Goal: Transaction & Acquisition: Download file/media

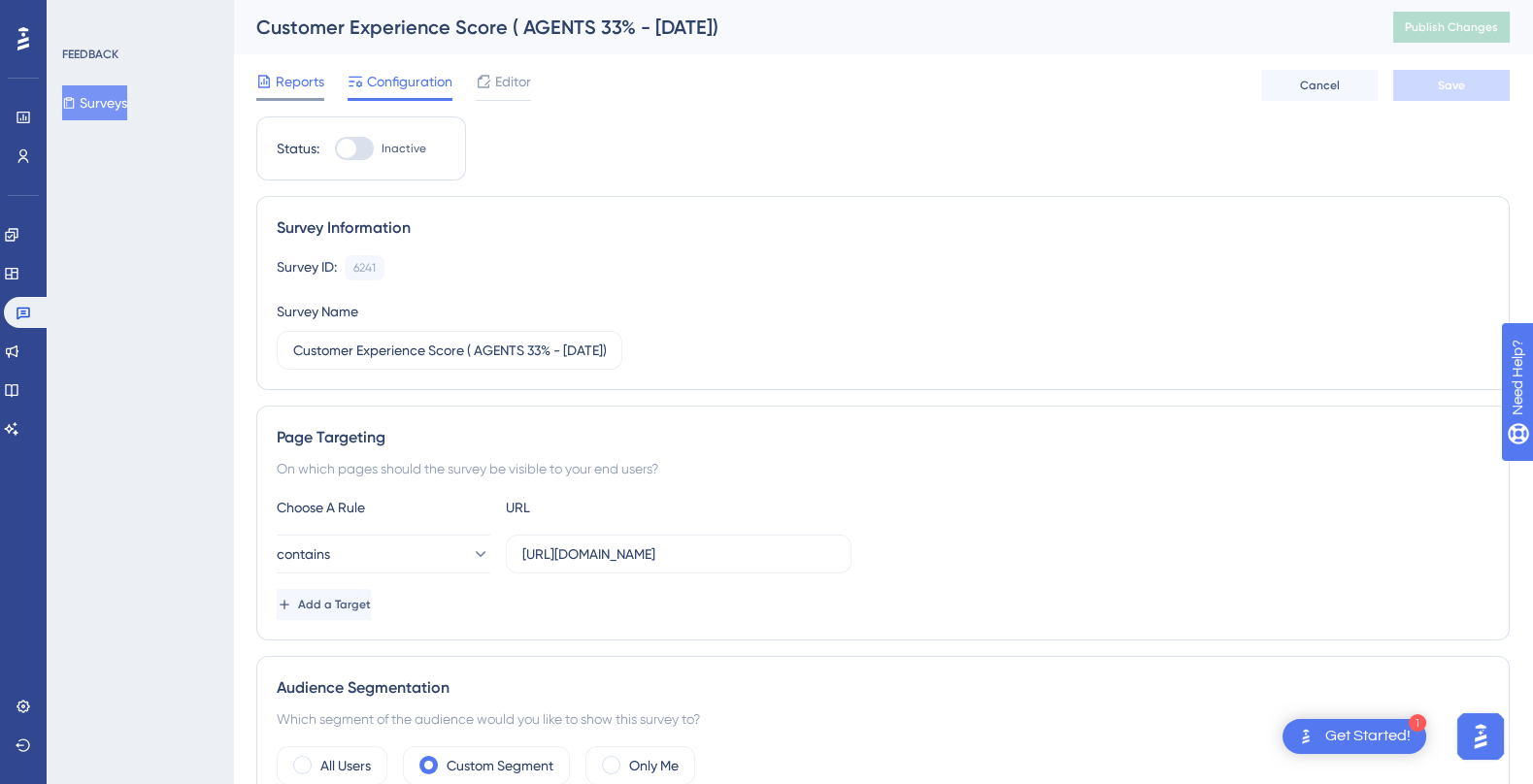
click at [270, 80] on icon at bounding box center [264, 81] width 16 height 16
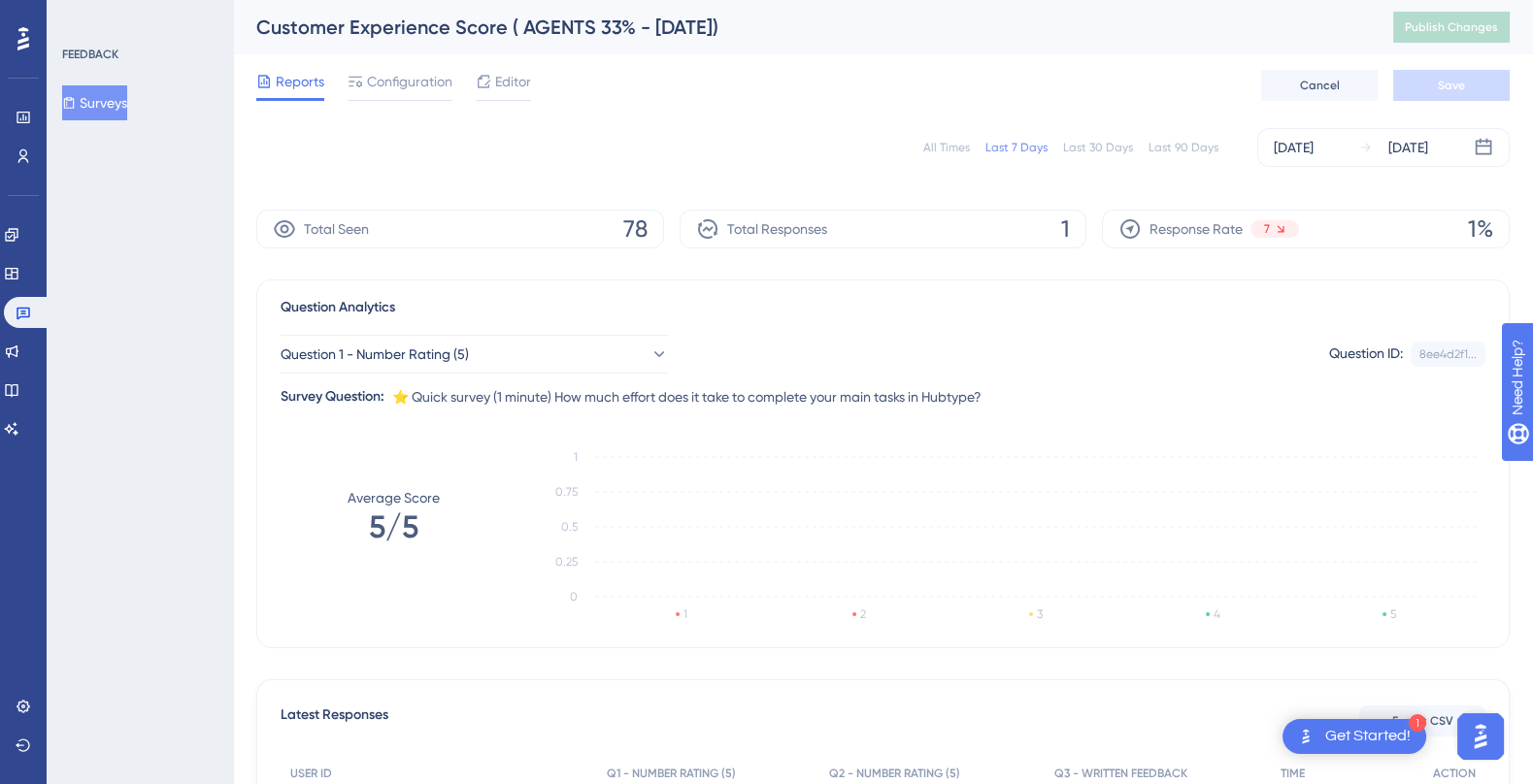
click at [953, 147] on div "All Times" at bounding box center [946, 148] width 47 height 16
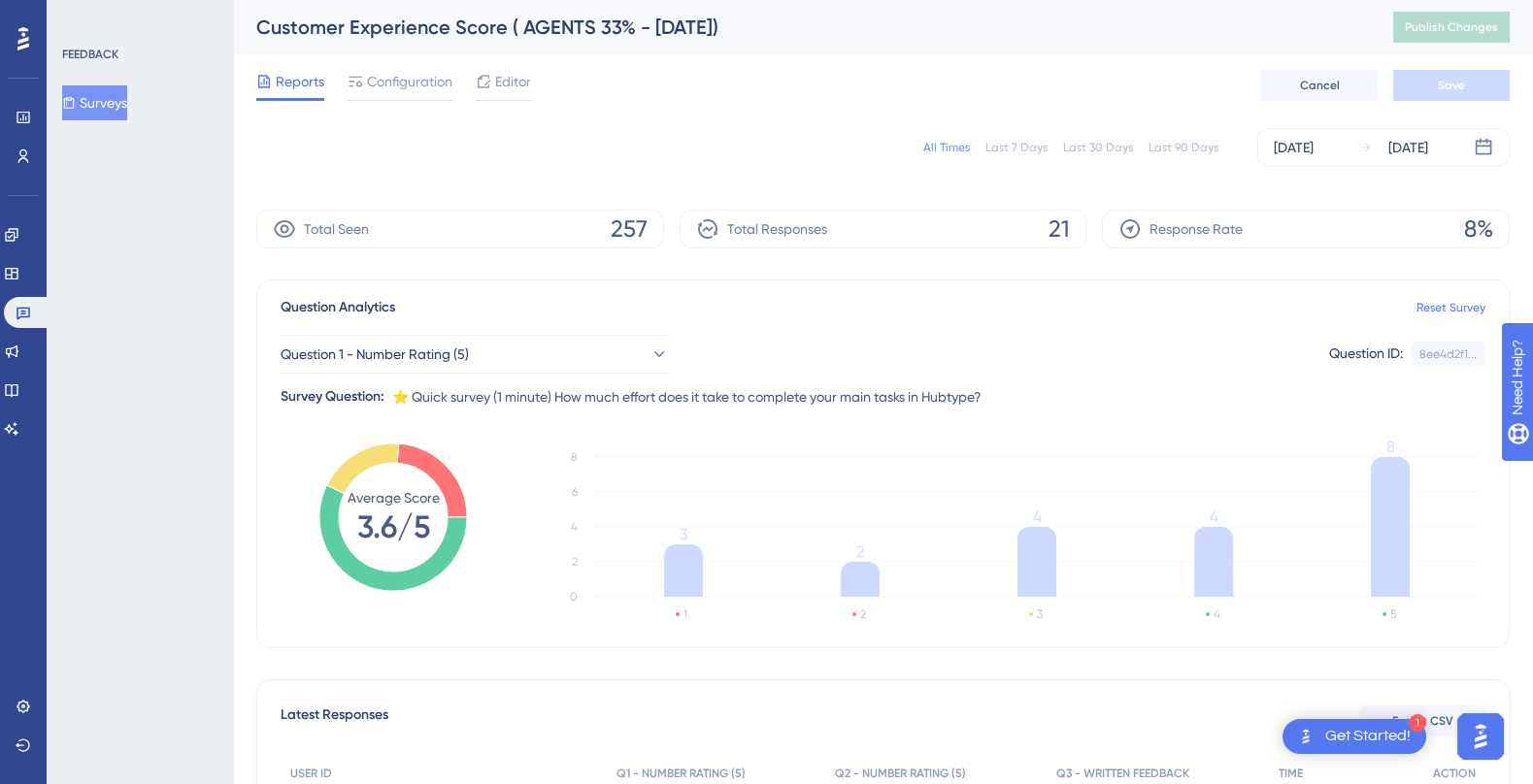
click at [953, 147] on div "All Times" at bounding box center [946, 148] width 47 height 16
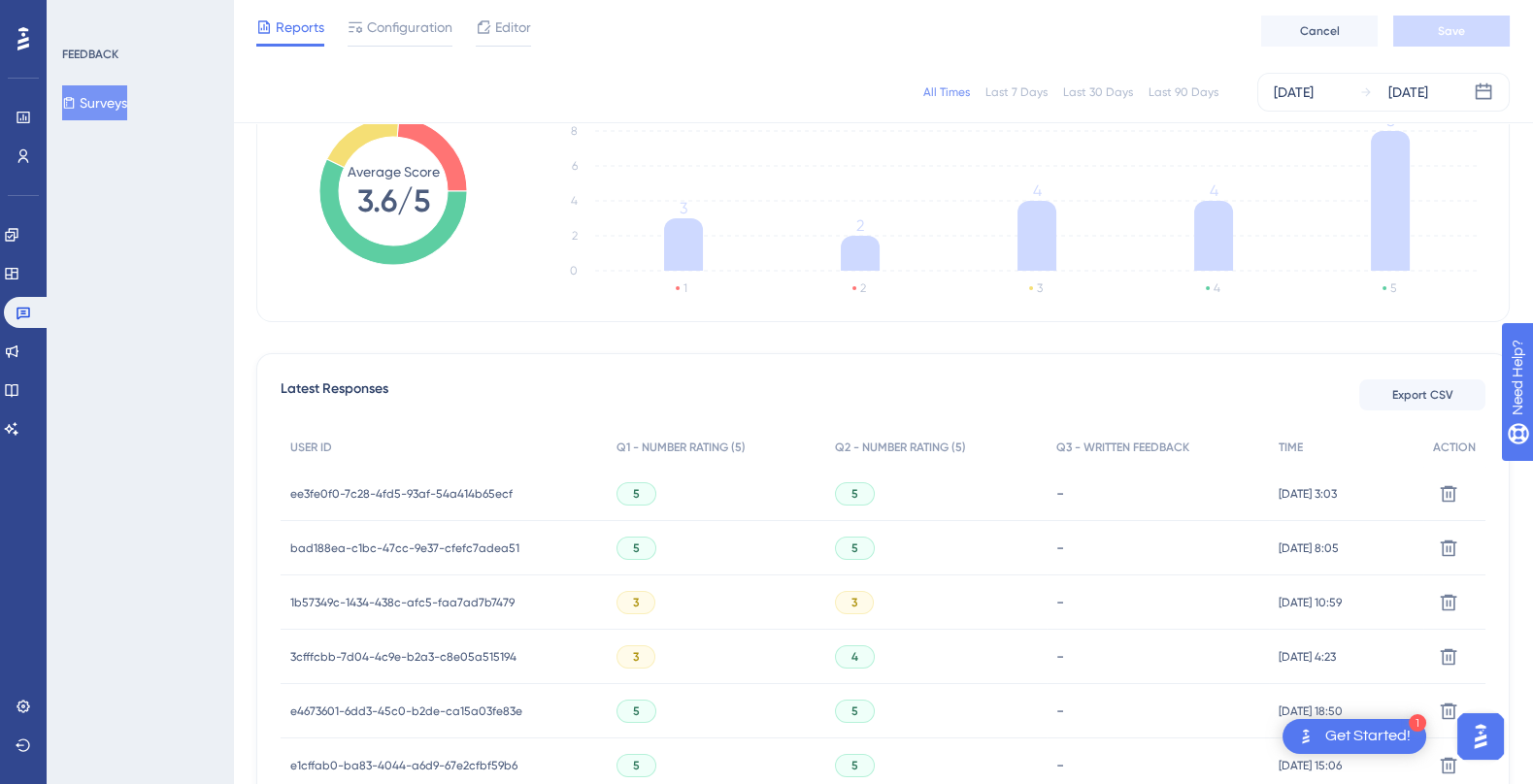
scroll to position [451, 0]
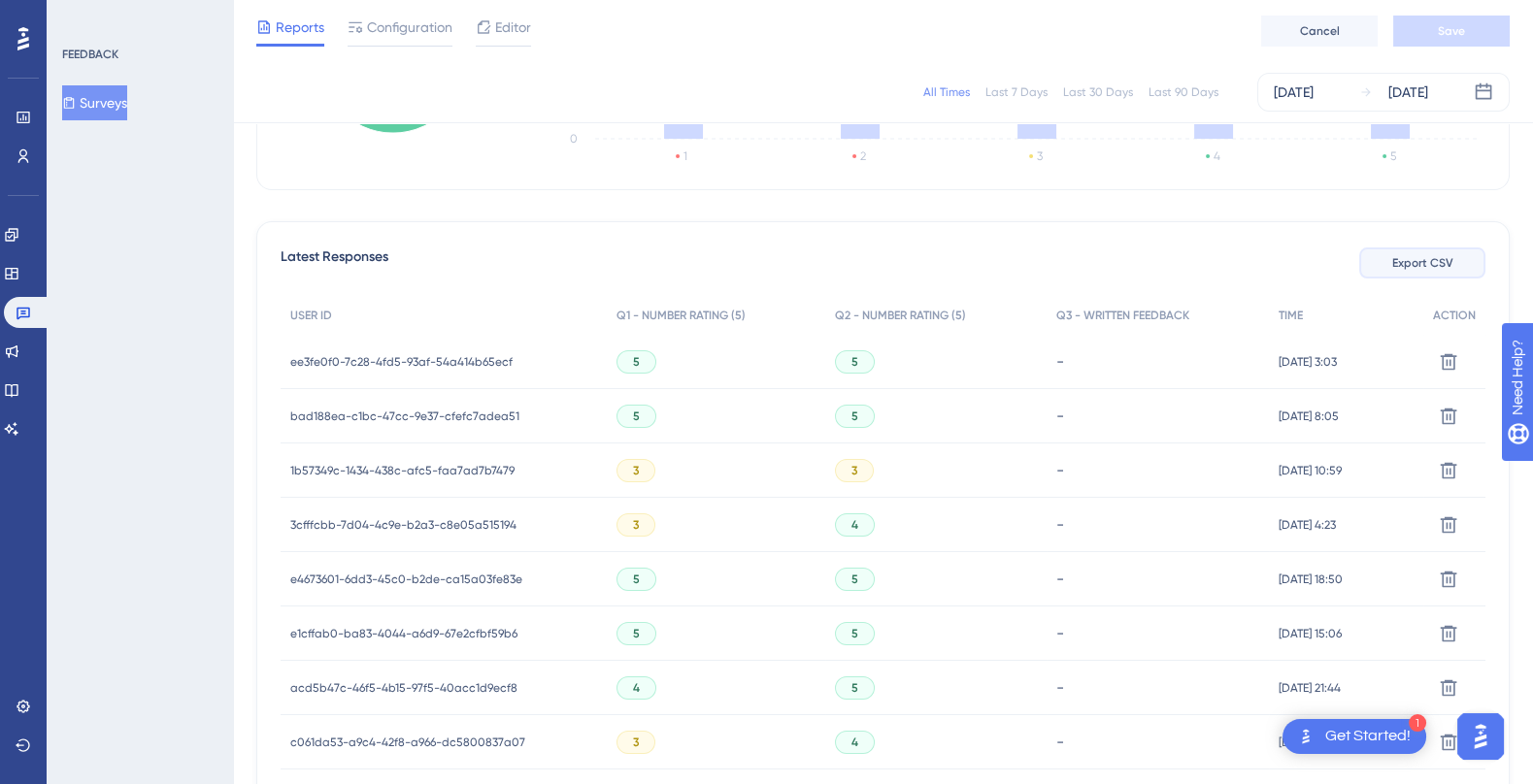
click at [1401, 271] on button "Export CSV" at bounding box center [1422, 262] width 126 height 31
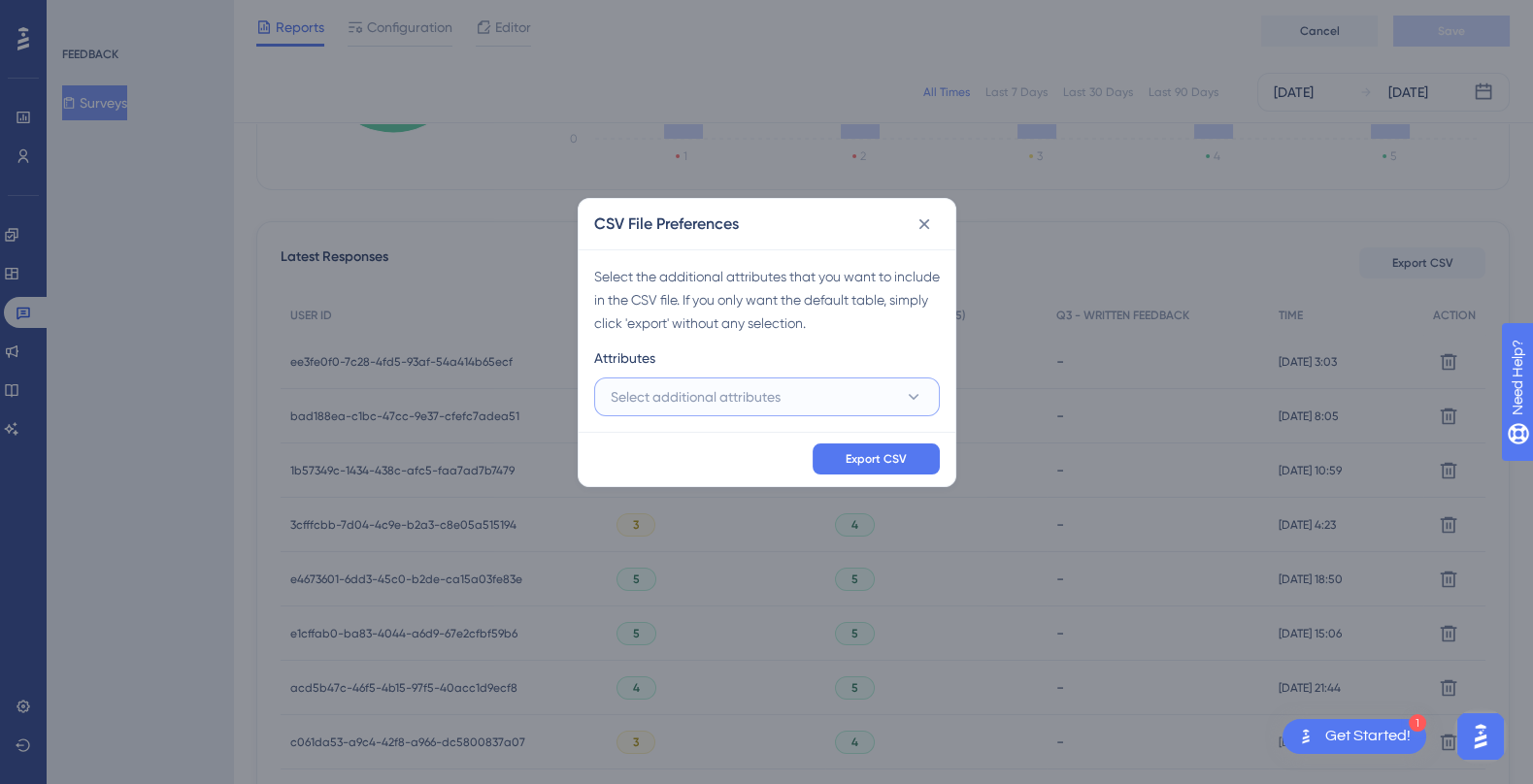
click at [857, 409] on button "Select additional attributes" at bounding box center [766, 396] width 346 height 39
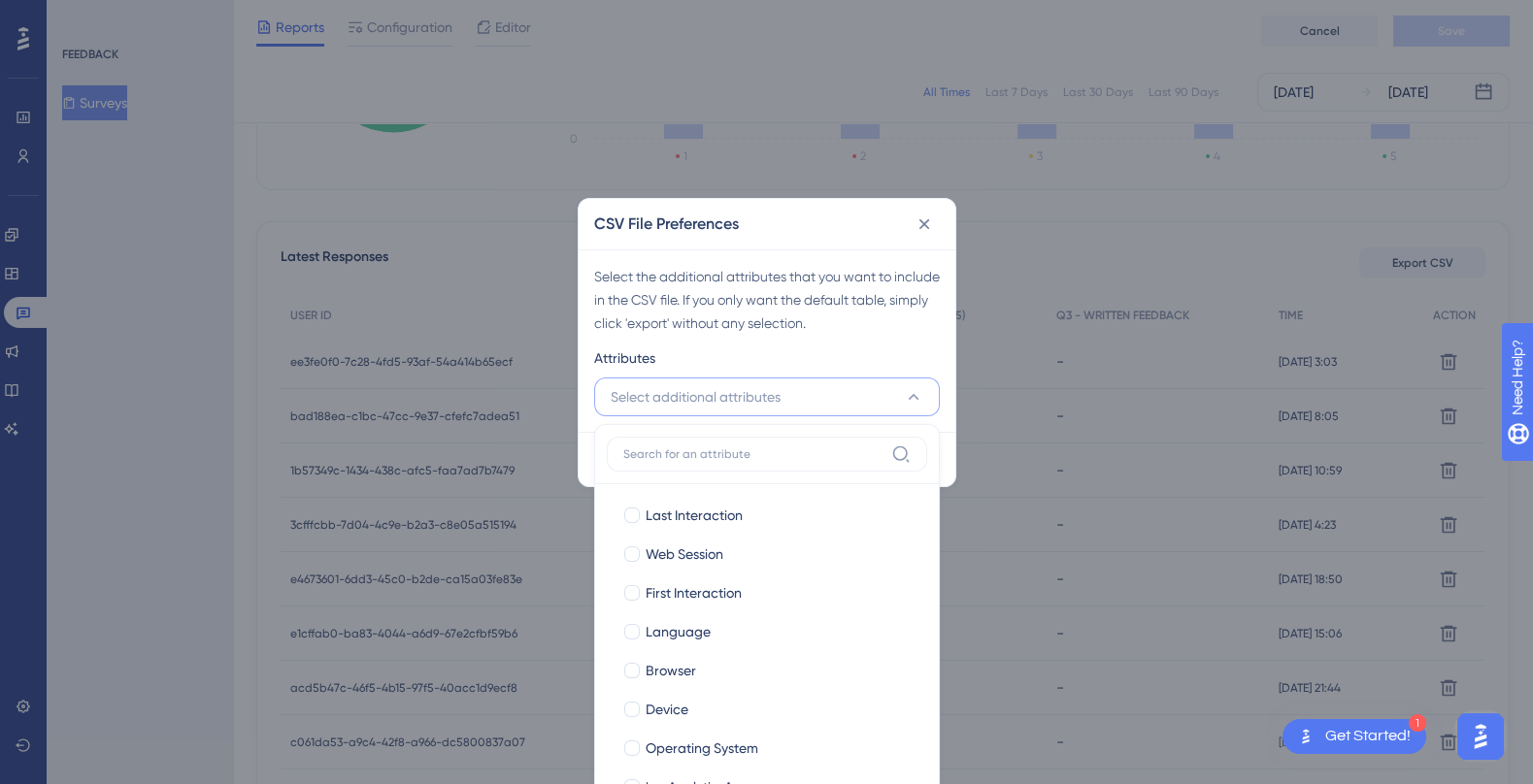
scroll to position [493, 0]
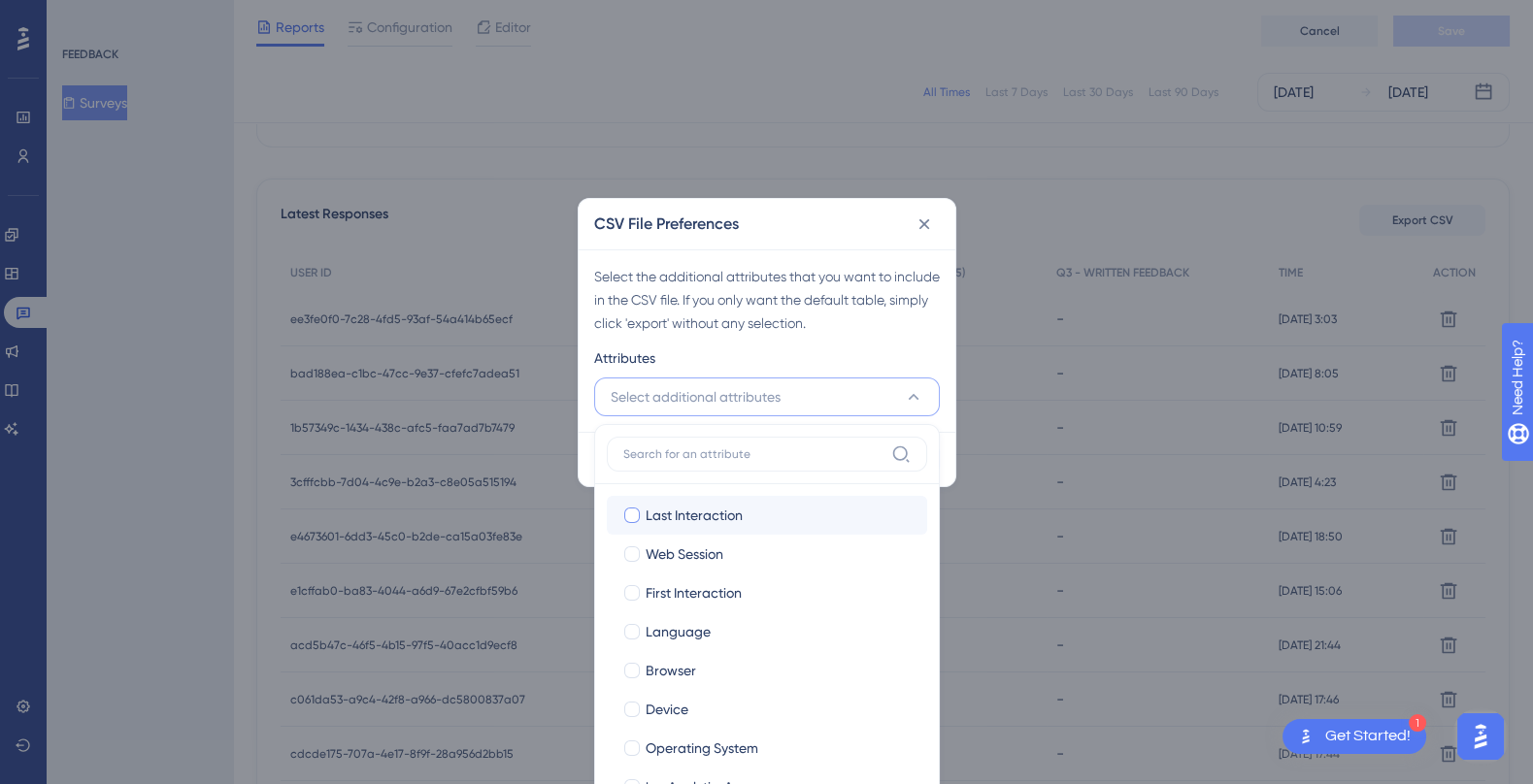
click at [773, 515] on div "Last Interaction" at bounding box center [778, 515] width 266 height 23
checkbox input "true"
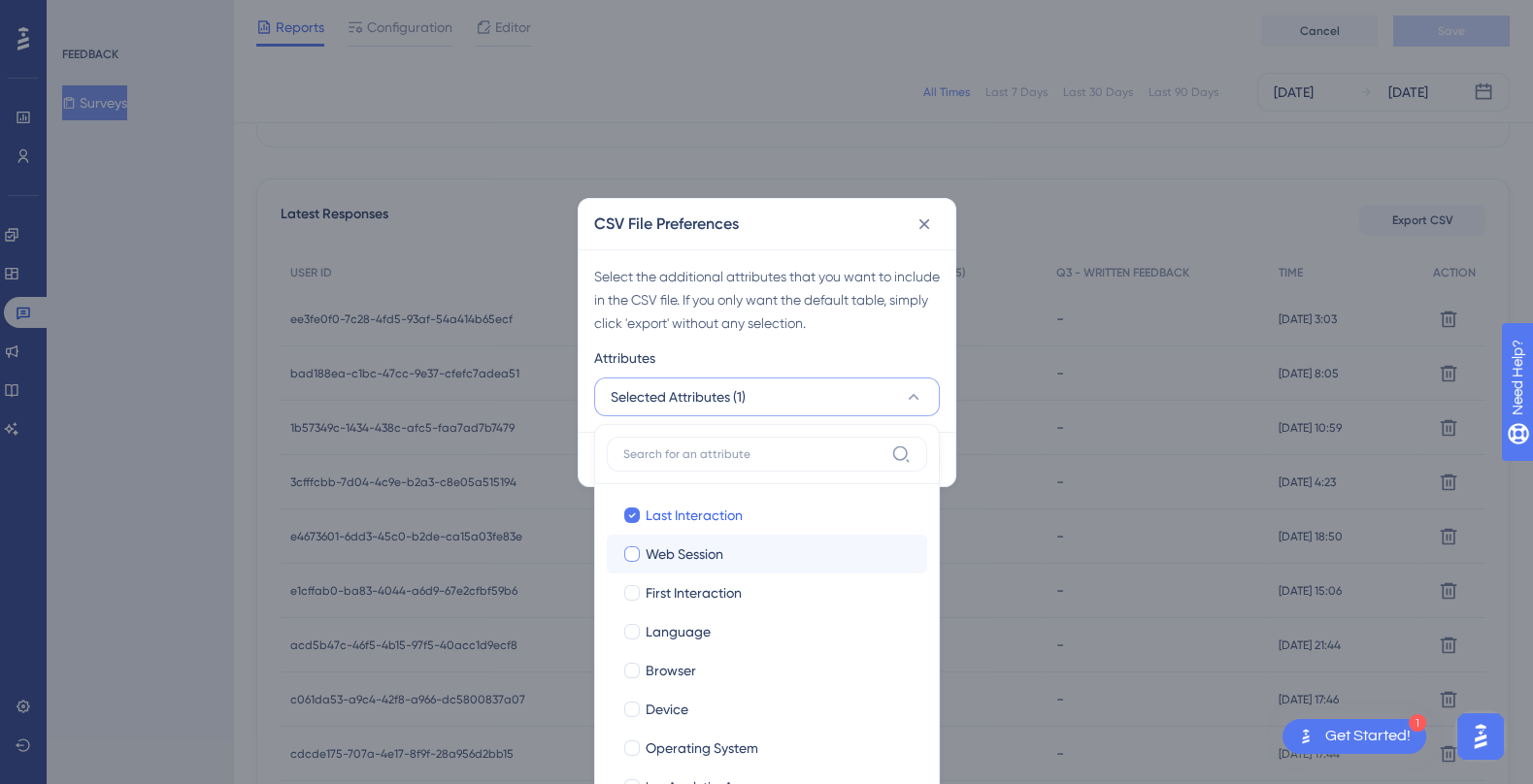
click at [776, 539] on label "Web Session Web Session" at bounding box center [766, 554] width 321 height 39
click at [632, 554] on input "Web Session" at bounding box center [631, 554] width 1 height 1
click at [756, 591] on div "First Interaction" at bounding box center [778, 592] width 266 height 23
checkbox input "true"
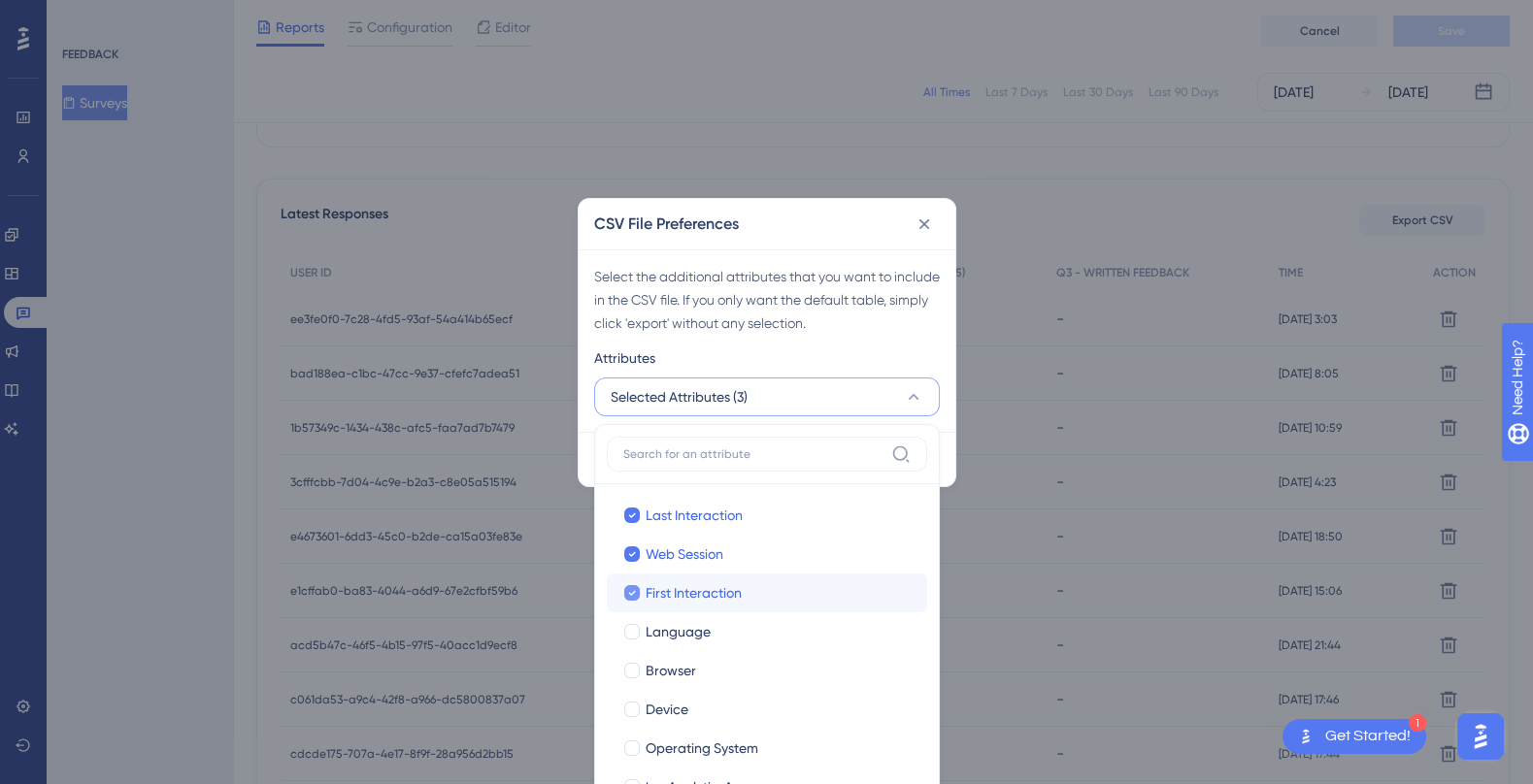
scroll to position [56, 0]
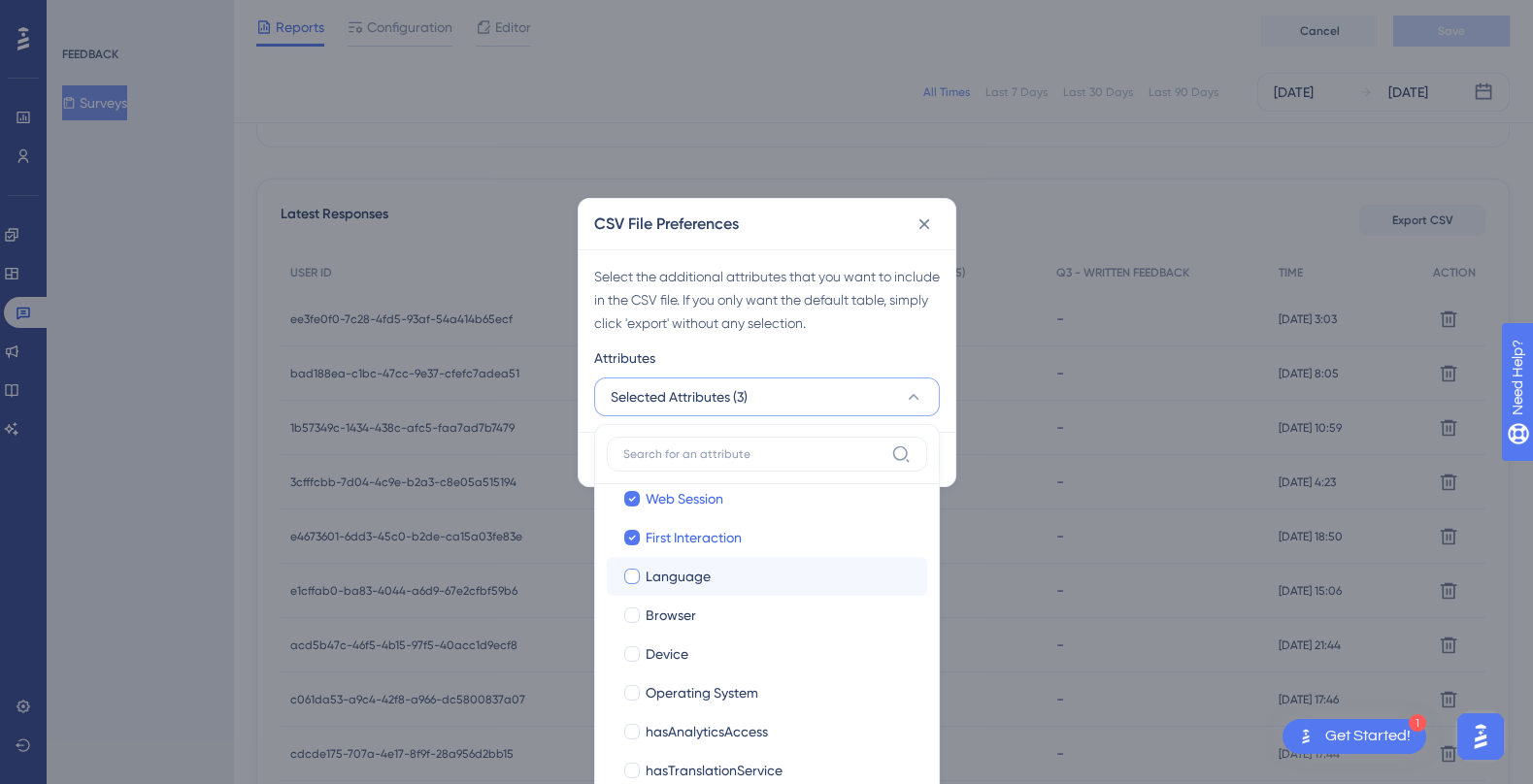
click at [725, 577] on div "Language" at bounding box center [778, 576] width 266 height 23
checkbox input "true"
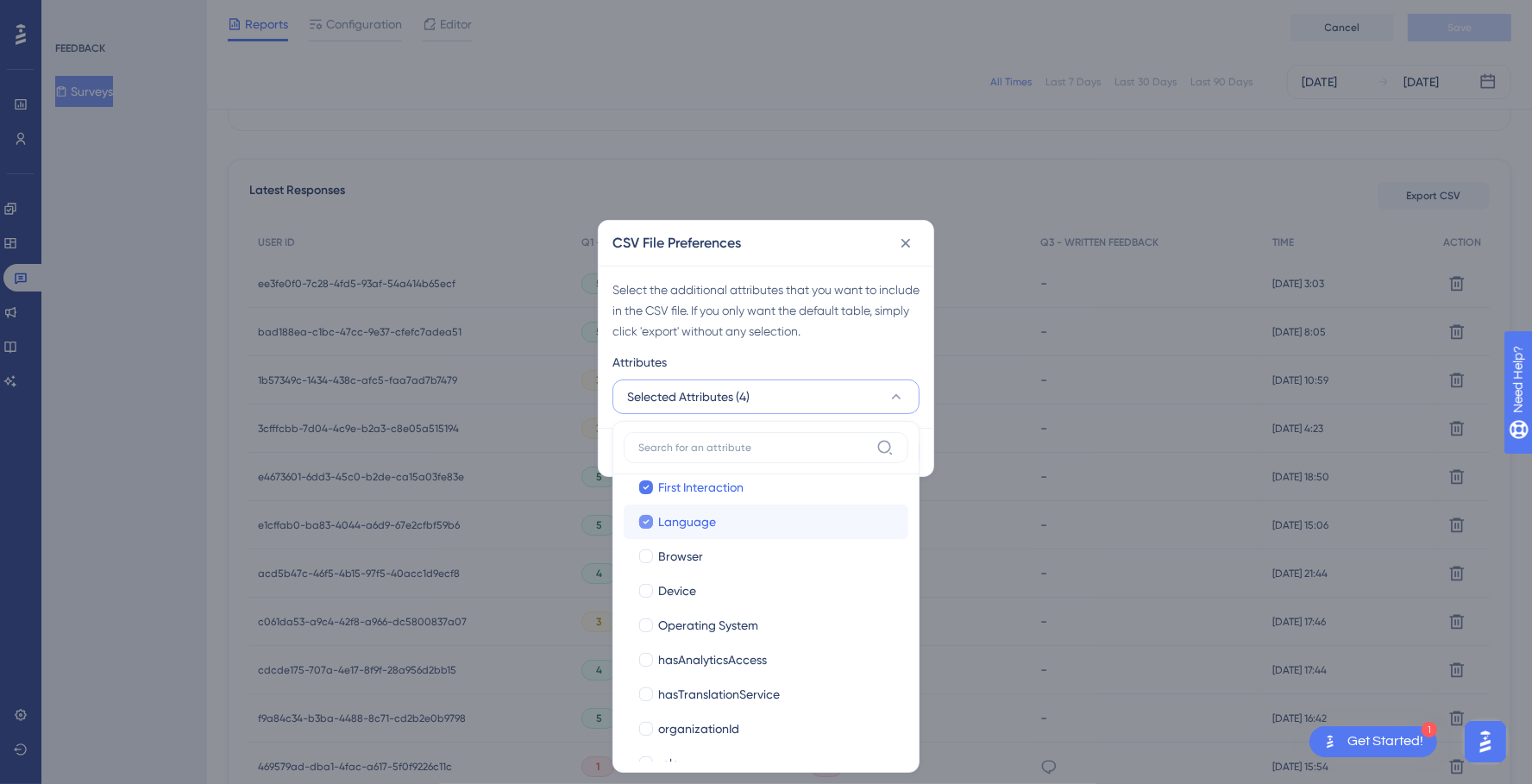
scroll to position [111, 0]
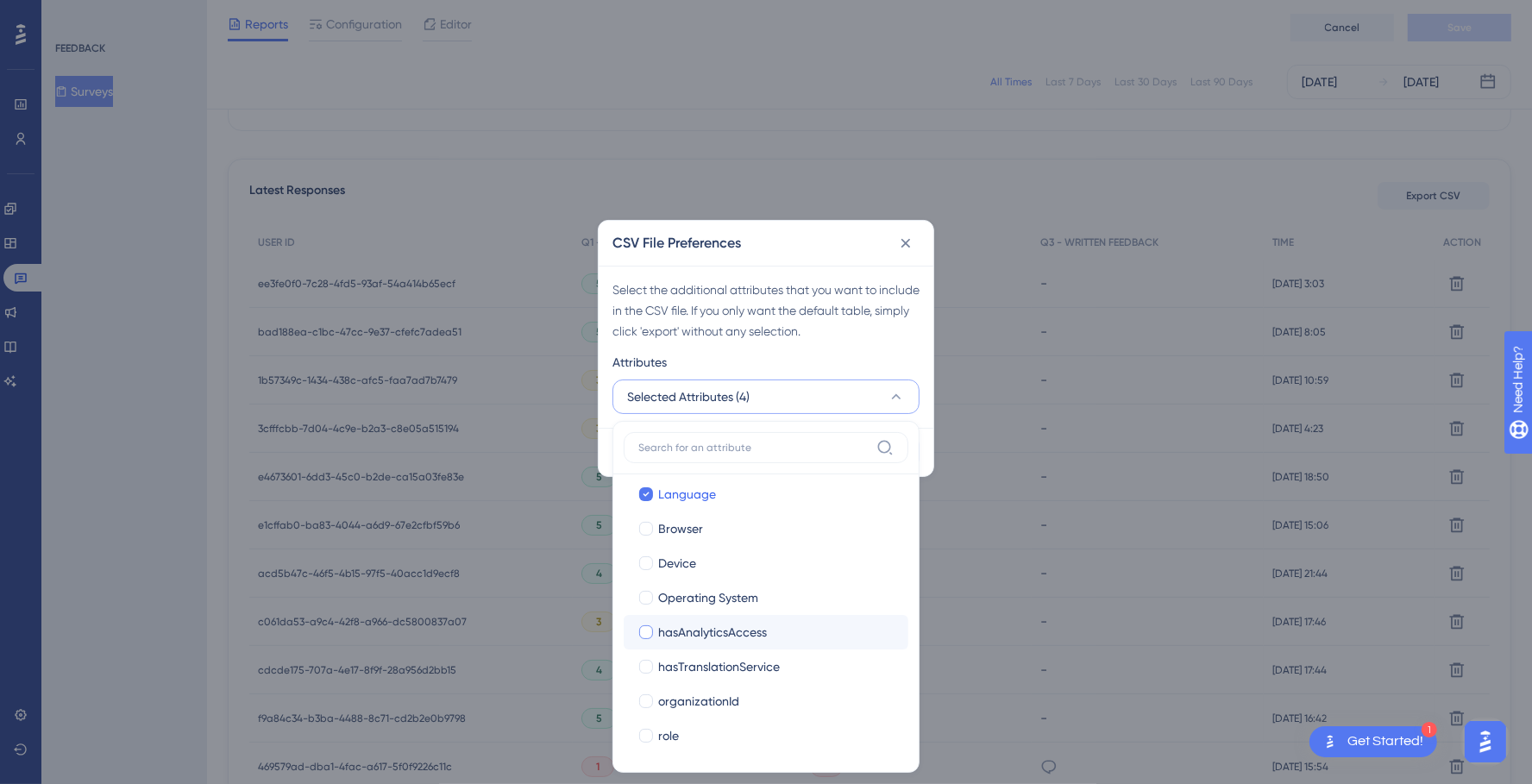
click at [744, 624] on span "hasAnalyticsAccess" at bounding box center [712, 631] width 108 height 20
checkbox input "true"
click at [739, 599] on span "Operating System" at bounding box center [707, 597] width 100 height 20
checkbox input "true"
click at [709, 678] on label "hasTranslationService hasTranslationService" at bounding box center [766, 666] width 285 height 34
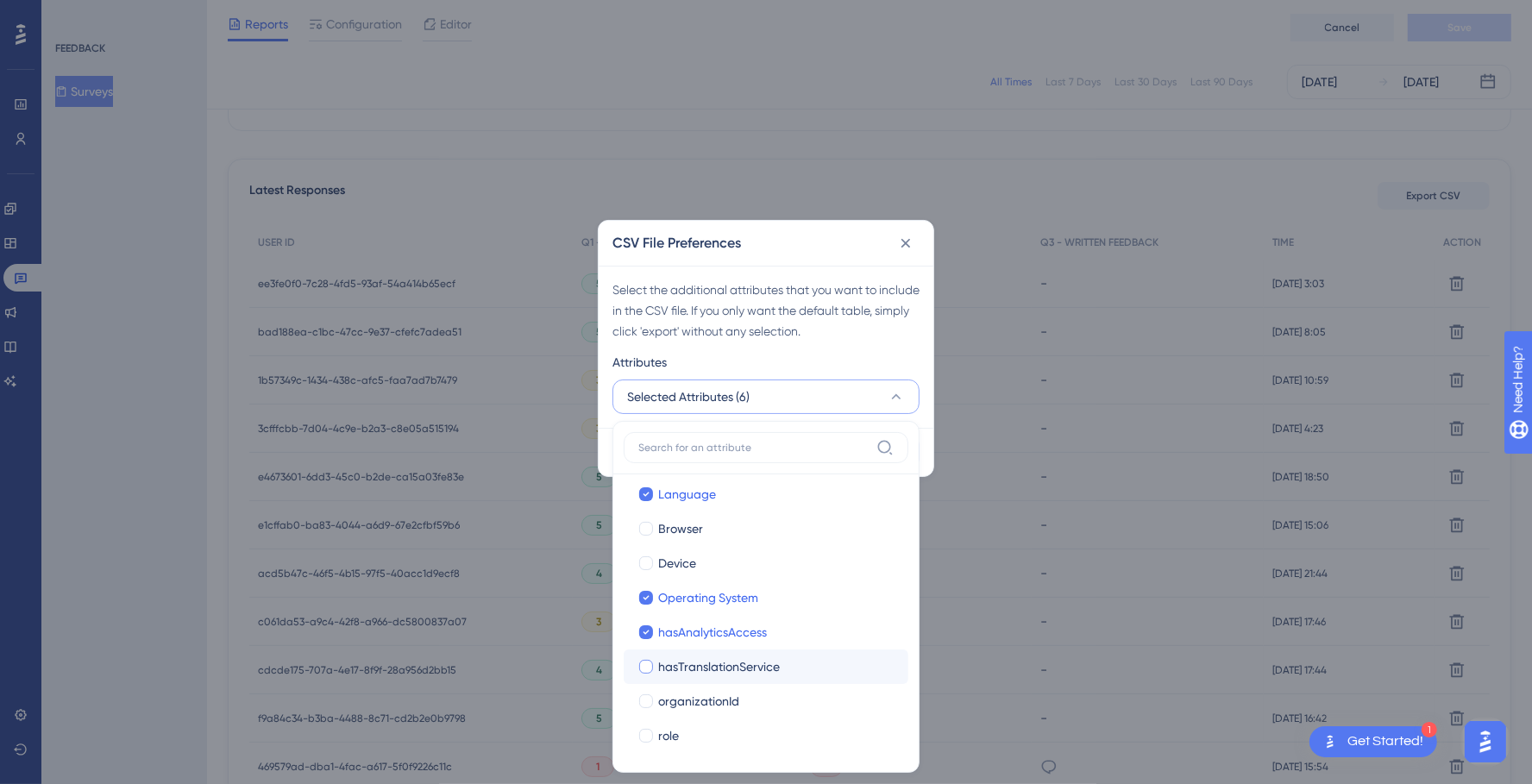
click at [646, 696] on input "hasTranslationService" at bounding box center [646, 777] width 1 height 1
click at [698, 696] on span "organizationId" at bounding box center [699, 700] width 81 height 20
checkbox input "true"
click at [677, 696] on span "role" at bounding box center [668, 735] width 20 height 20
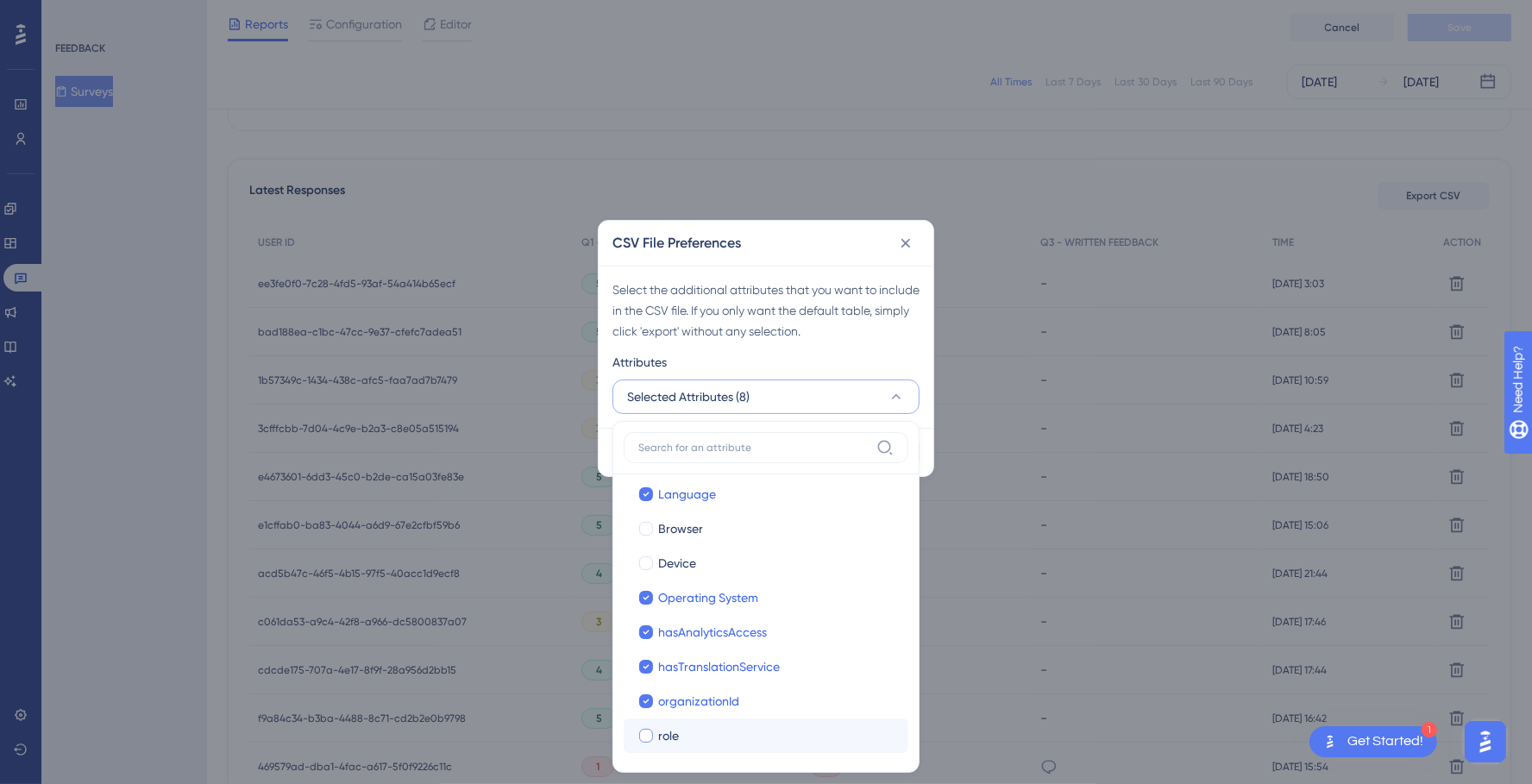
checkbox input "true"
click at [721, 546] on label "[PERSON_NAME]" at bounding box center [766, 563] width 285 height 34
click at [646, 674] on input "Device" at bounding box center [646, 674] width 1 height 1
checkbox input "false"
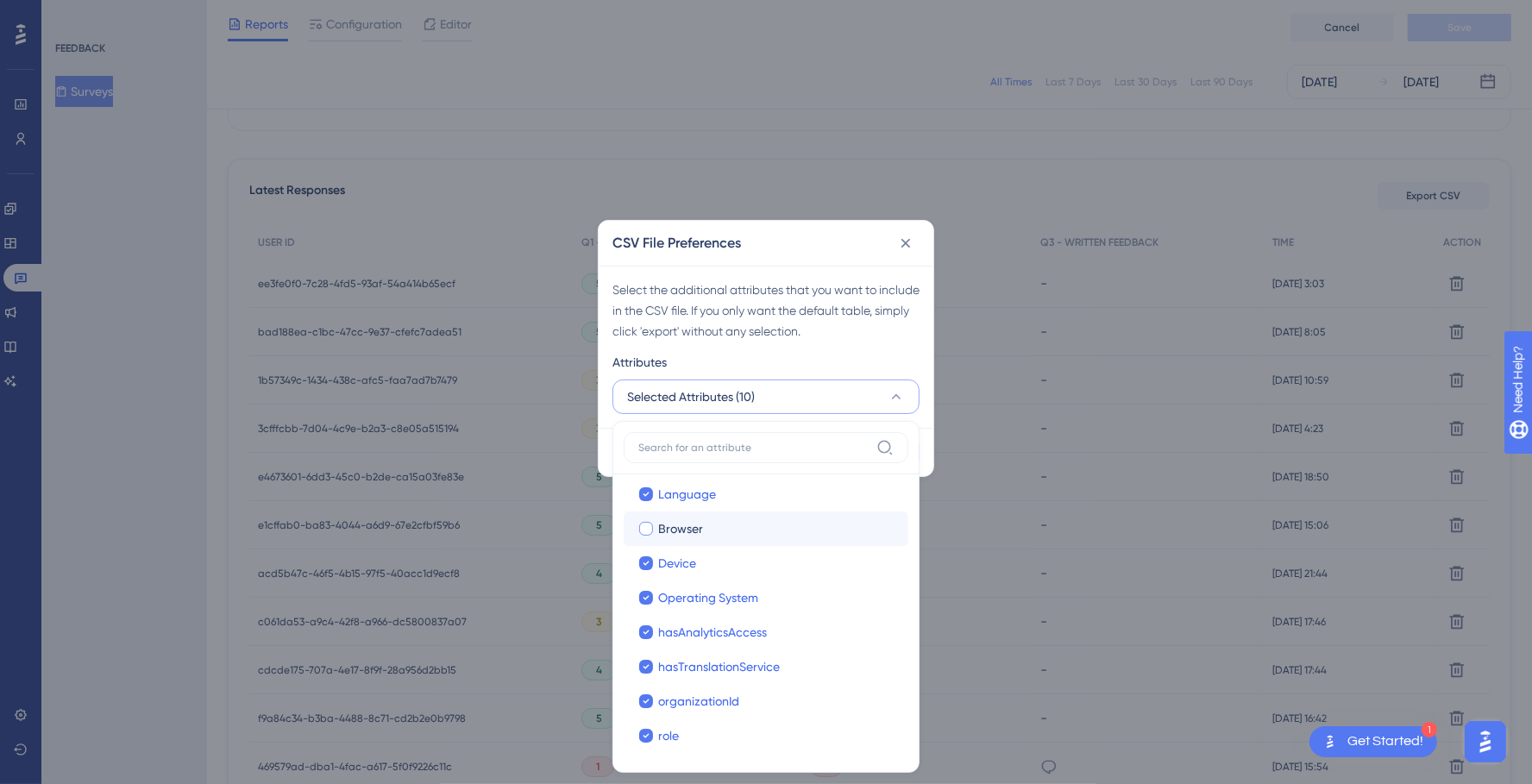
click at [720, 527] on div "Browser" at bounding box center [776, 528] width 236 height 20
checkbox input "true"
click at [817, 372] on div "Attributes" at bounding box center [766, 365] width 307 height 27
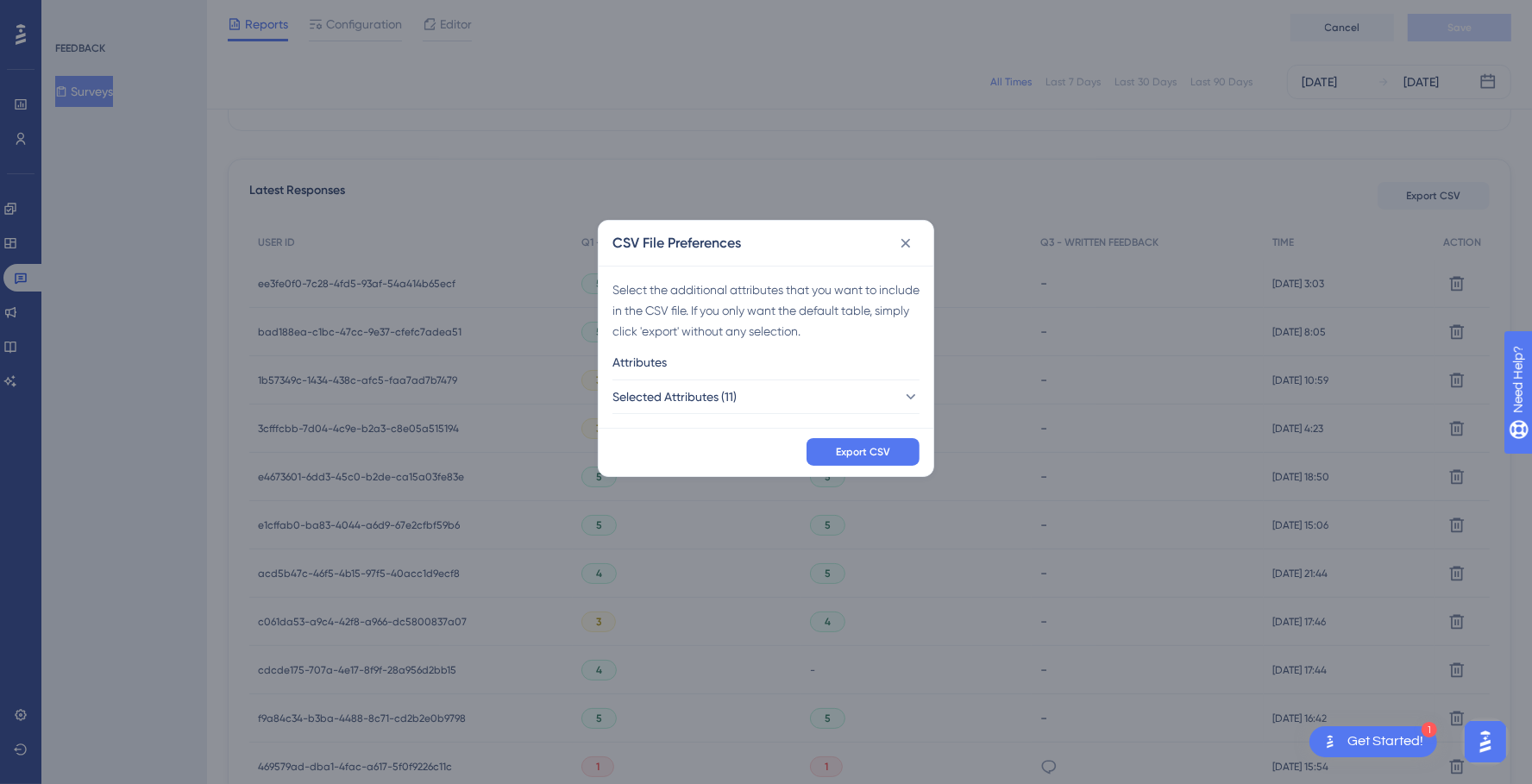
click at [841, 431] on div "Export CSV" at bounding box center [766, 452] width 334 height 49
click at [841, 443] on button "Export CSV" at bounding box center [863, 452] width 113 height 27
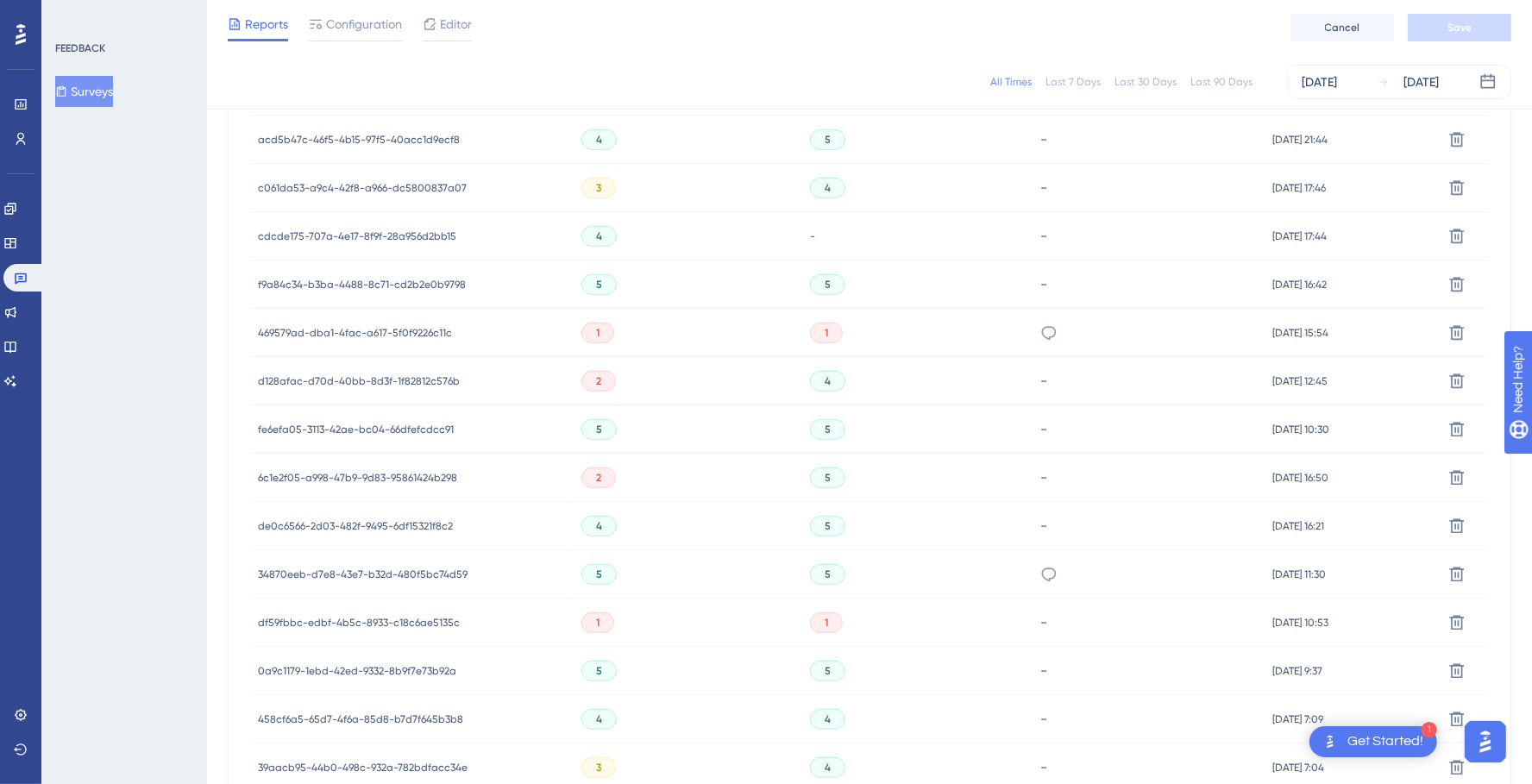
scroll to position [594, 0]
